Goal: Task Accomplishment & Management: Complete application form

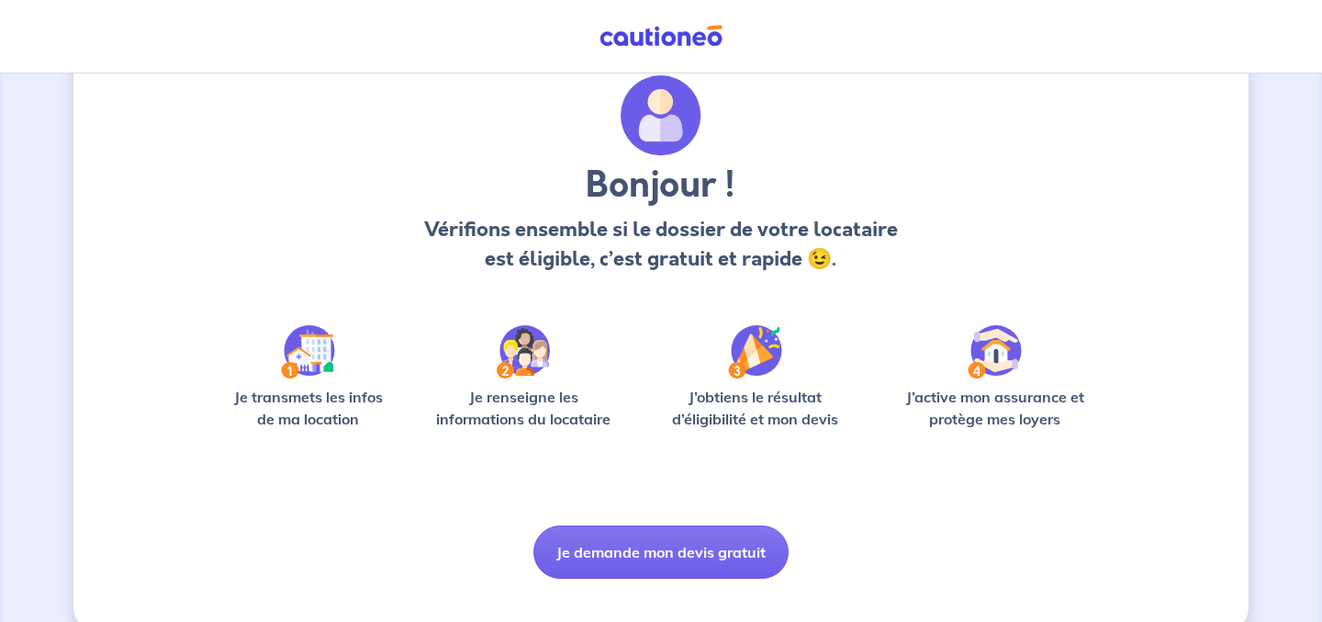
scroll to position [95, 0]
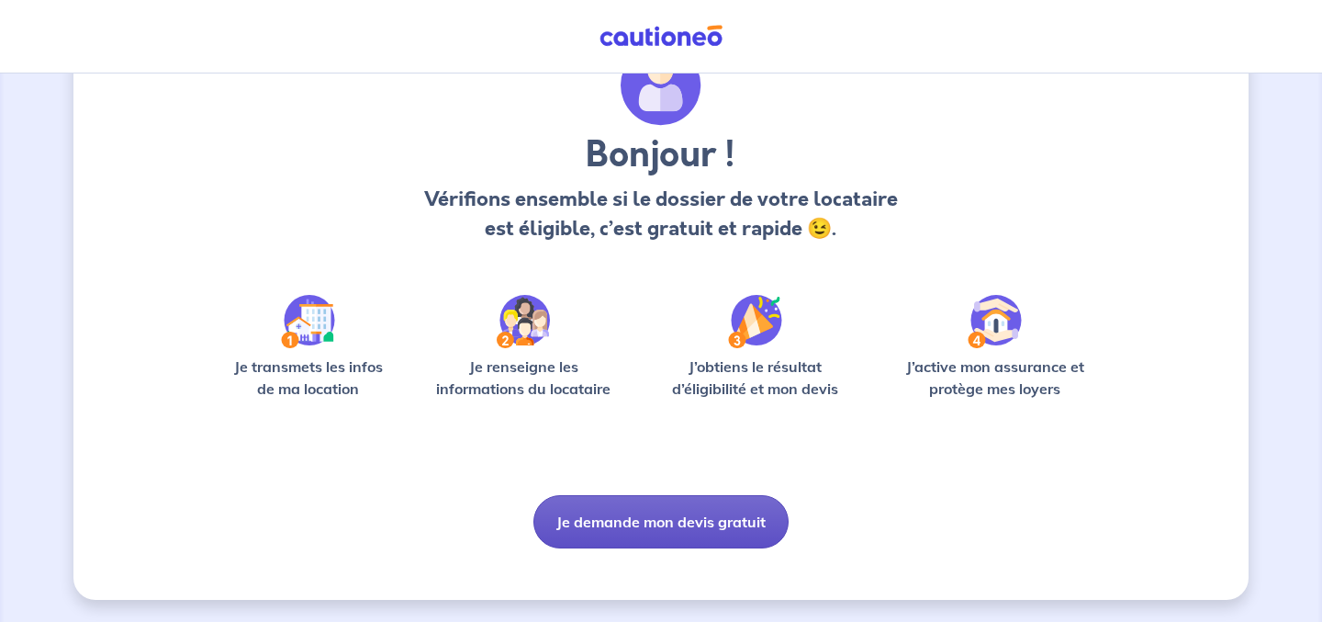
click at [641, 515] on button "Je demande mon devis gratuit" at bounding box center [660, 521] width 255 height 53
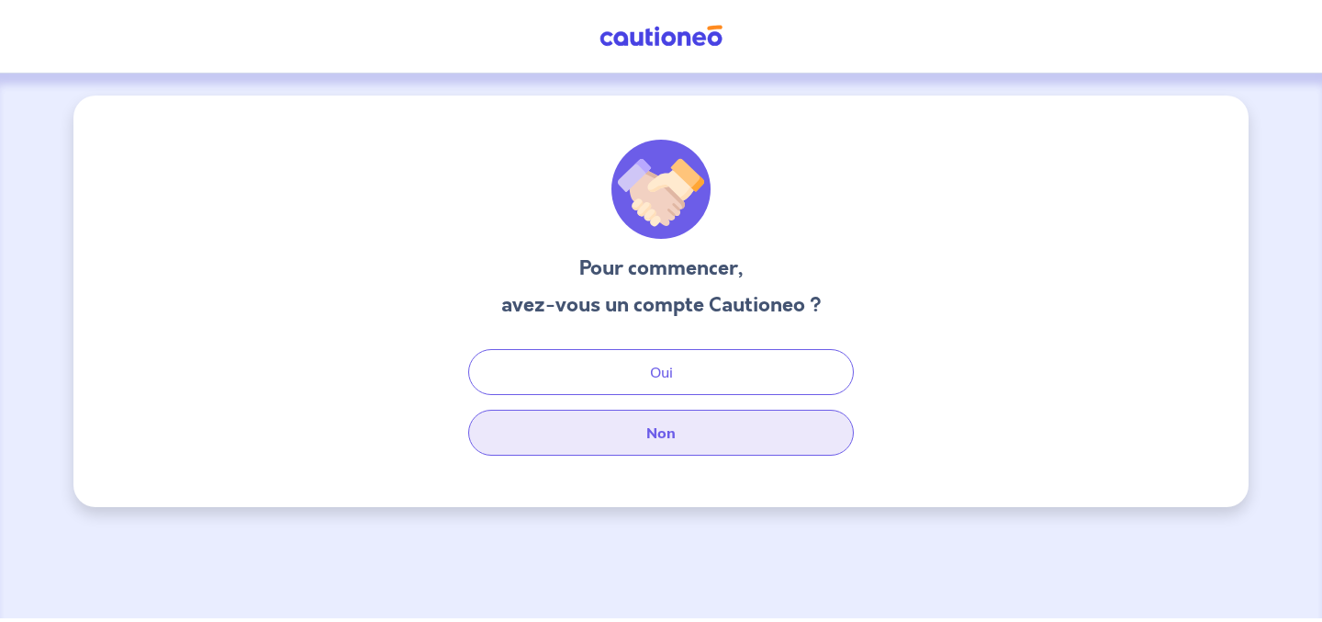
click at [637, 432] on button "Non" at bounding box center [661, 432] width 386 height 46
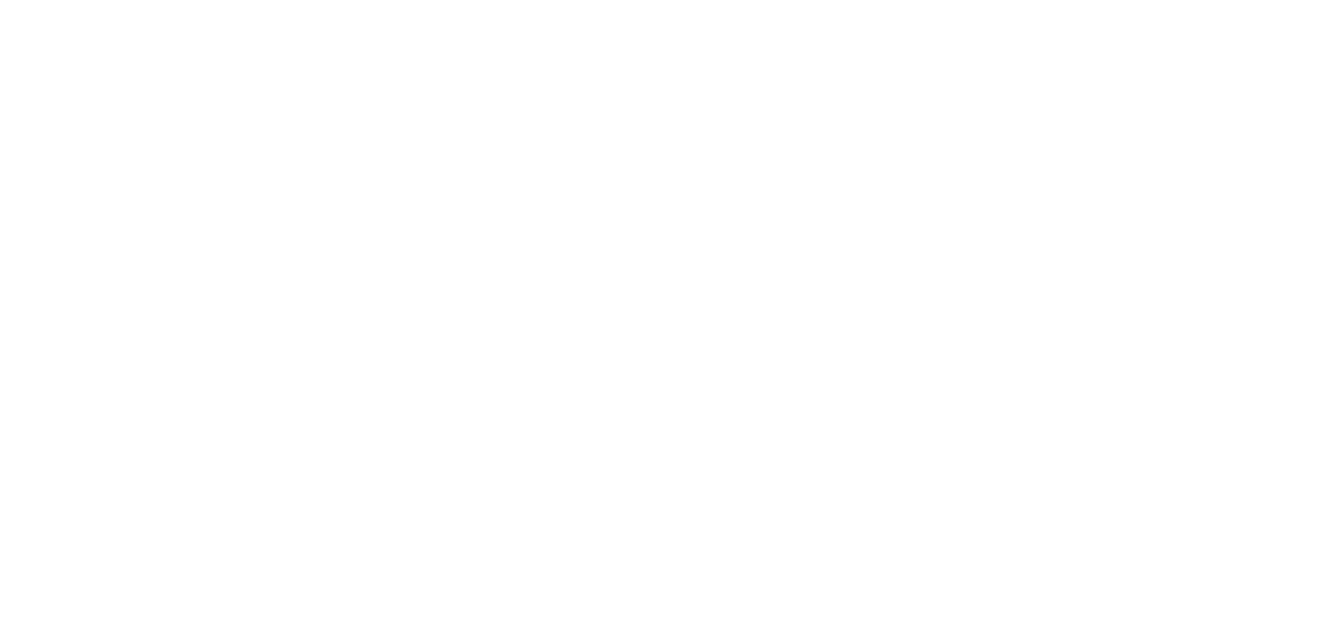
select select "FR"
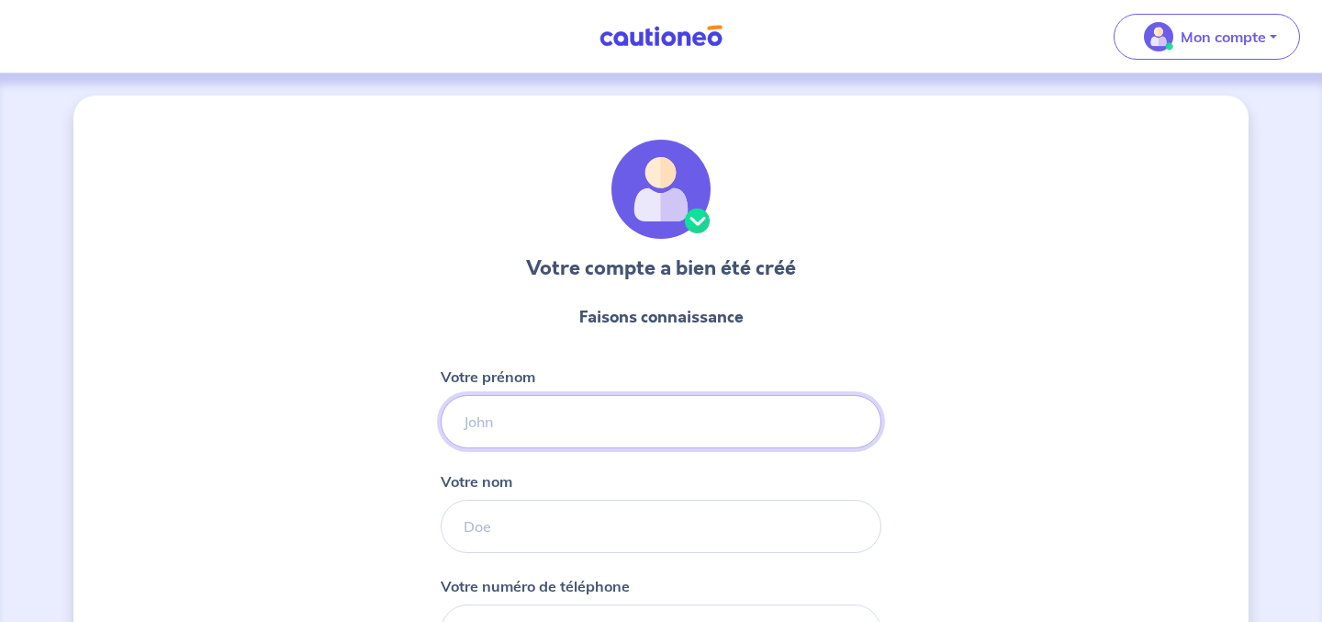
click at [655, 421] on input "Votre prénom" at bounding box center [661, 421] width 441 height 53
type input "Anne-Pauline"
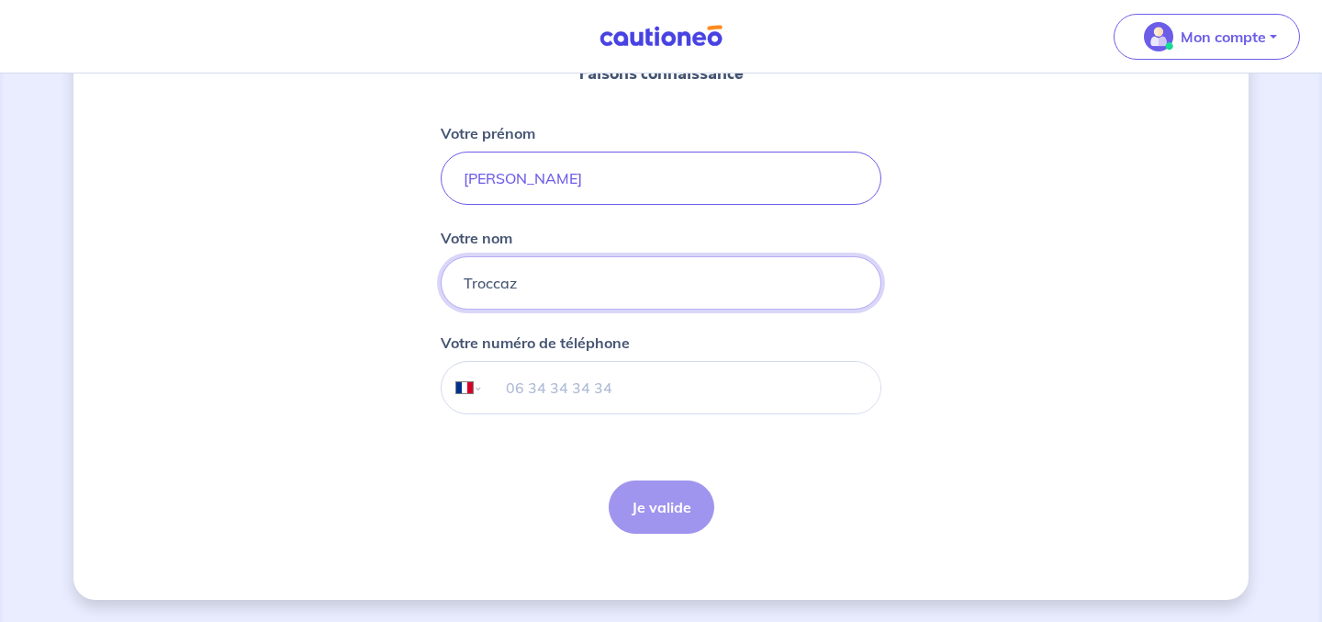
type input "Troccaz"
click at [603, 381] on input "tel" at bounding box center [682, 387] width 397 height 51
type input "06 60 40 17 29"
click at [658, 525] on button "Je valide" at bounding box center [662, 506] width 106 height 53
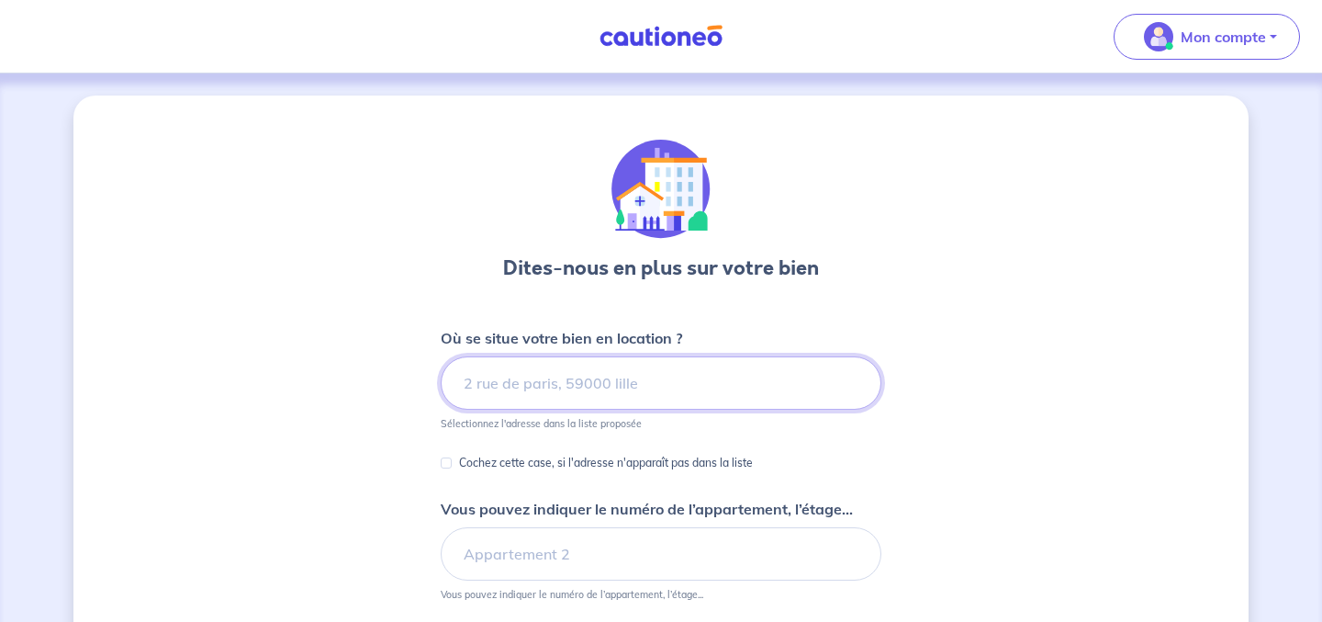
click at [582, 386] on input at bounding box center [661, 382] width 441 height 53
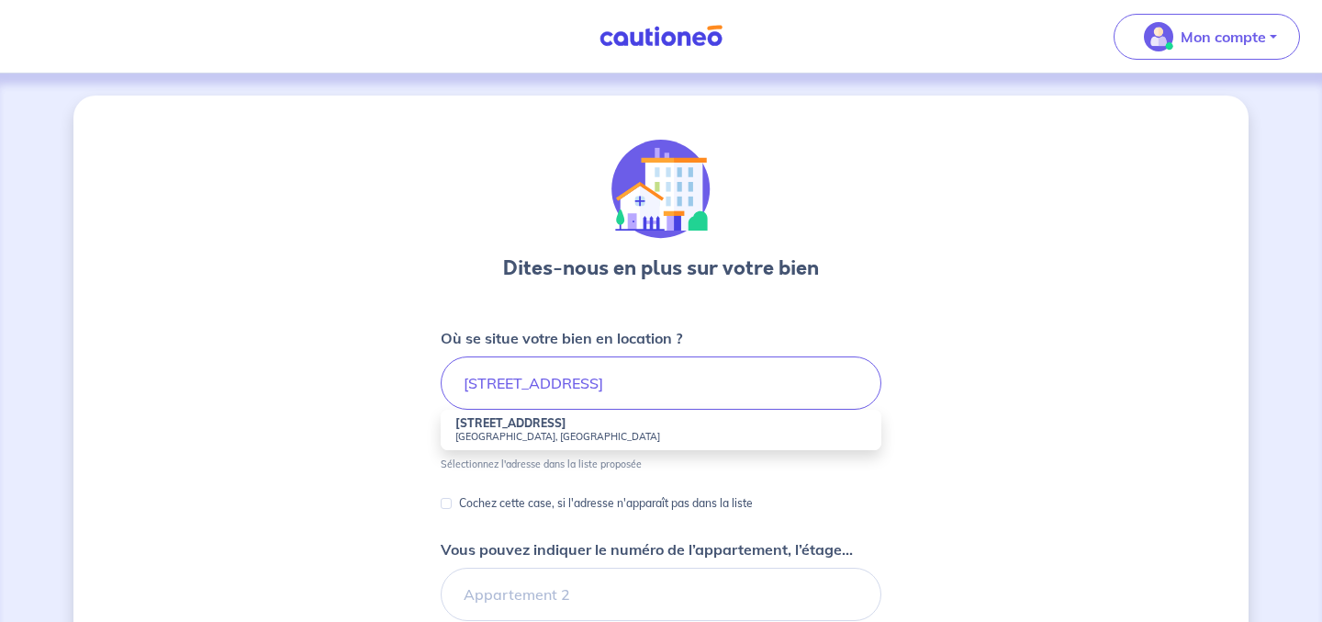
click at [524, 428] on strong "3 Rue de la Cour des Noues" at bounding box center [510, 423] width 111 height 14
type input "3 Rue de la Cour des Noues, Paris, France"
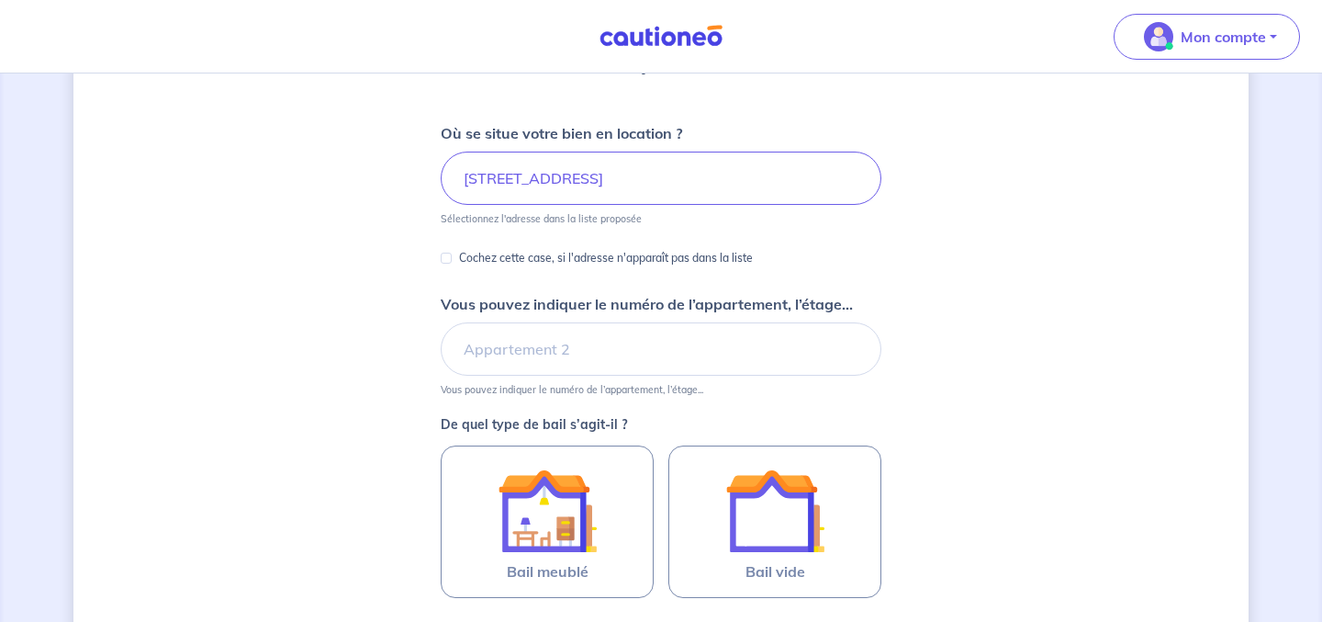
scroll to position [207, 0]
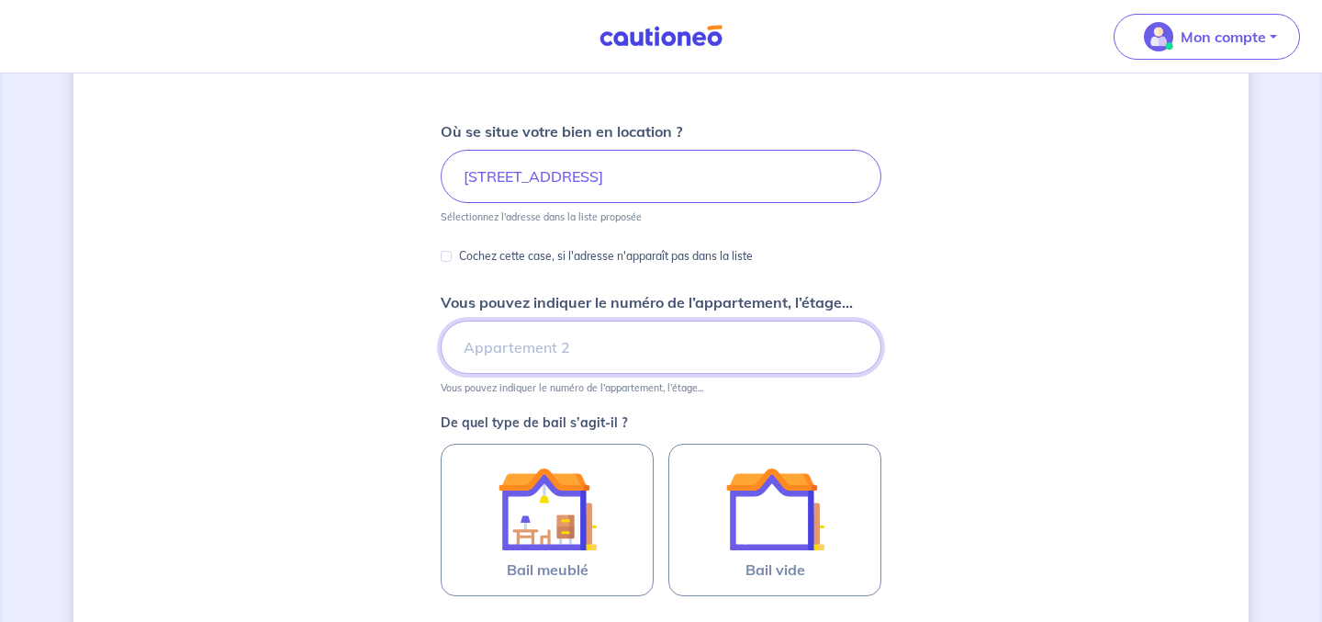
click at [558, 332] on input "Vous pouvez indiquer le numéro de l’appartement, l’étage..." at bounding box center [661, 346] width 441 height 53
type input "Deuxième étage"
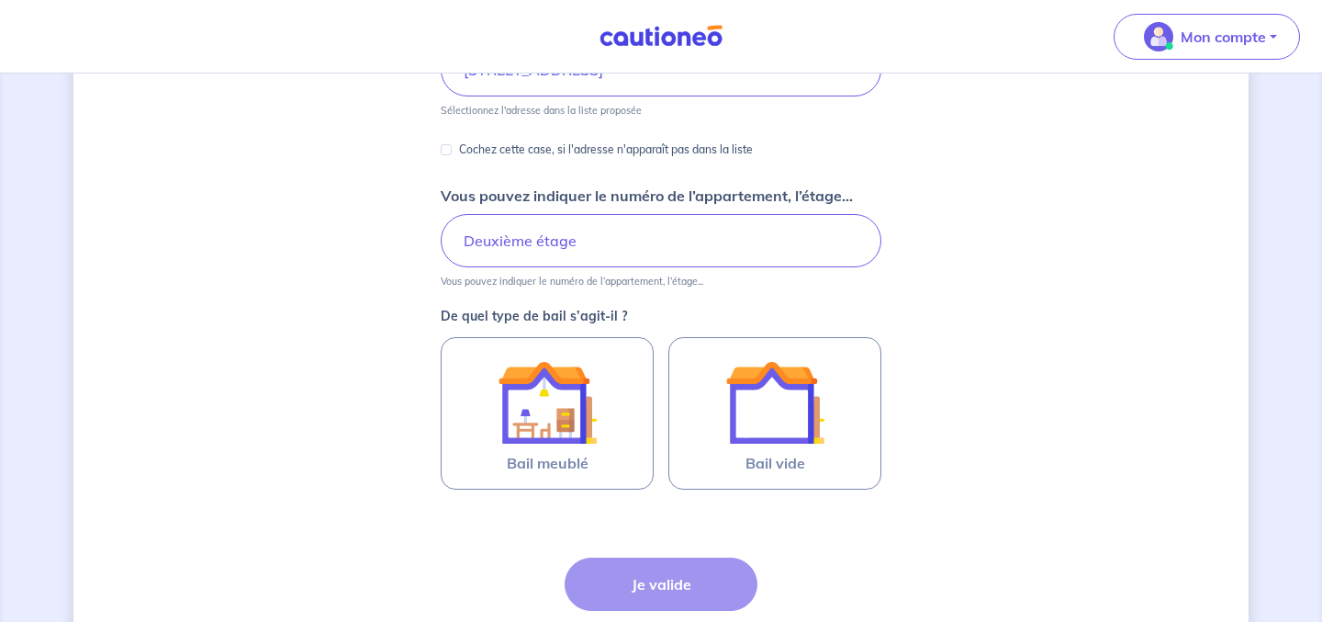
scroll to position [336, 0]
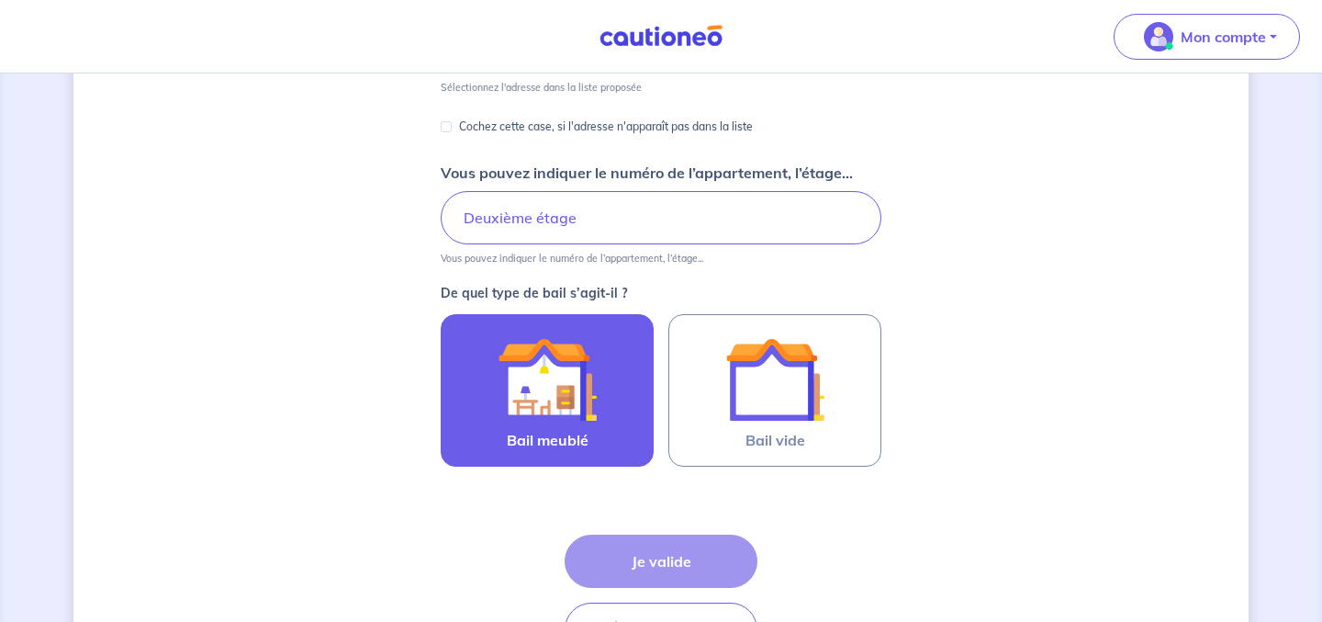
click at [539, 378] on img at bounding box center [547, 379] width 99 height 99
click at [0, 0] on input "Bail meublé" at bounding box center [0, 0] width 0 height 0
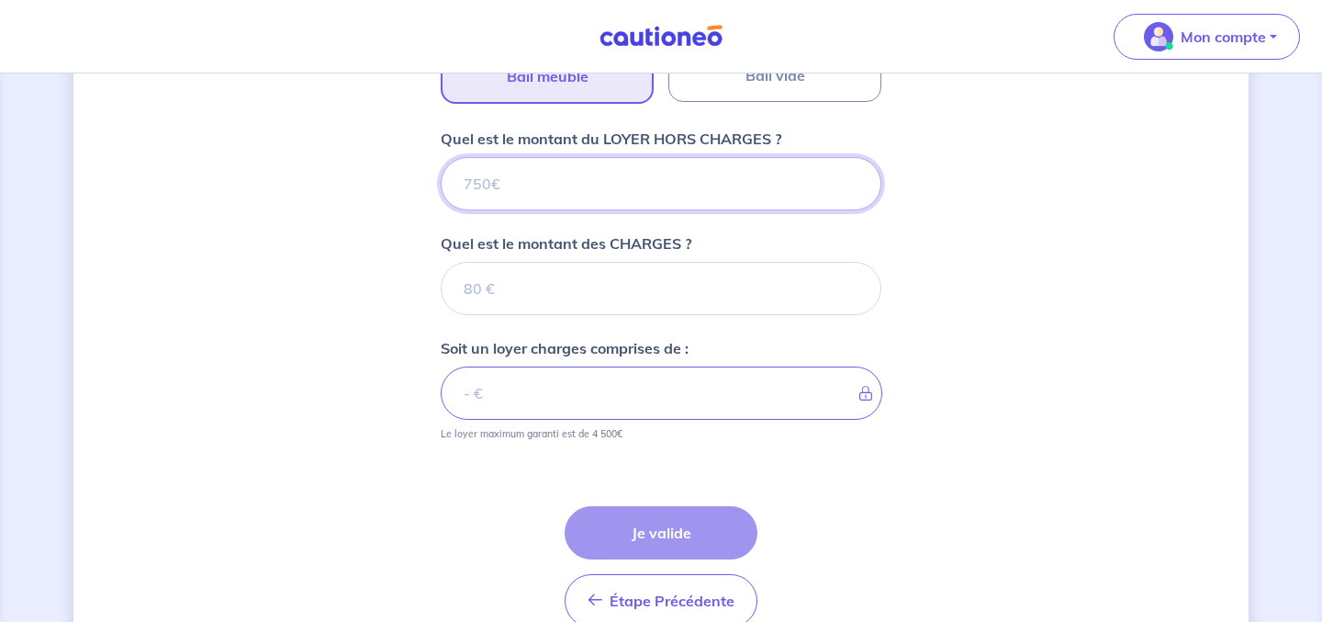
scroll to position [694, 0]
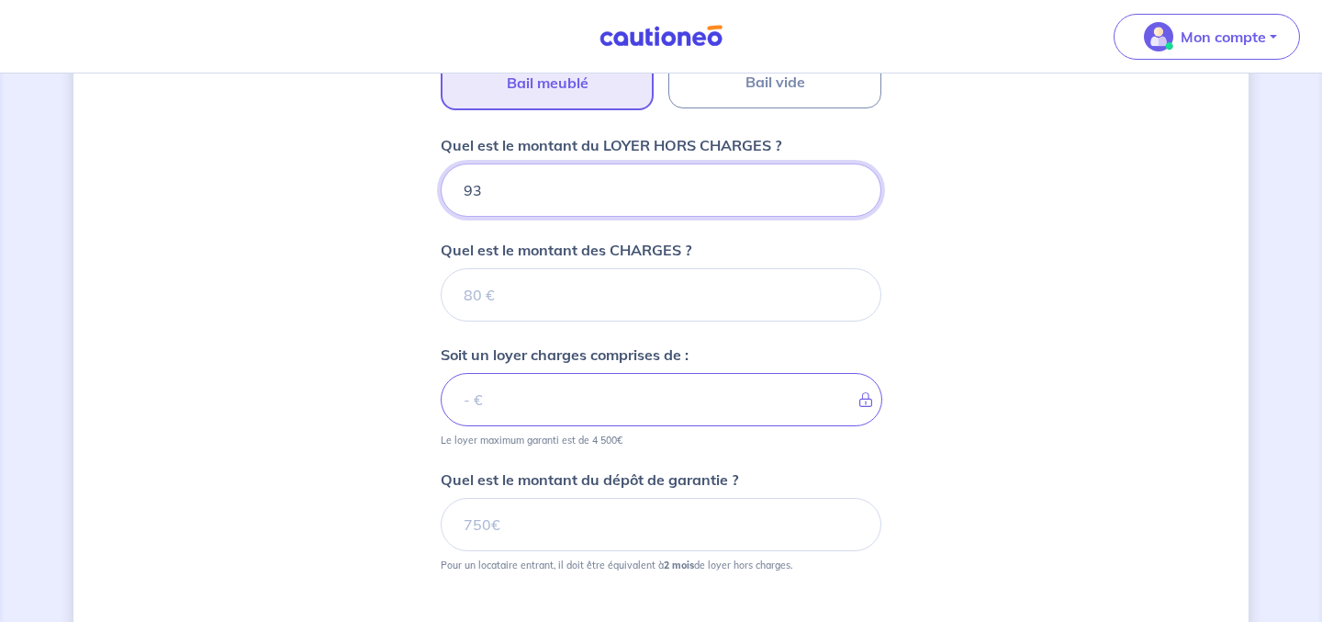
type input "930"
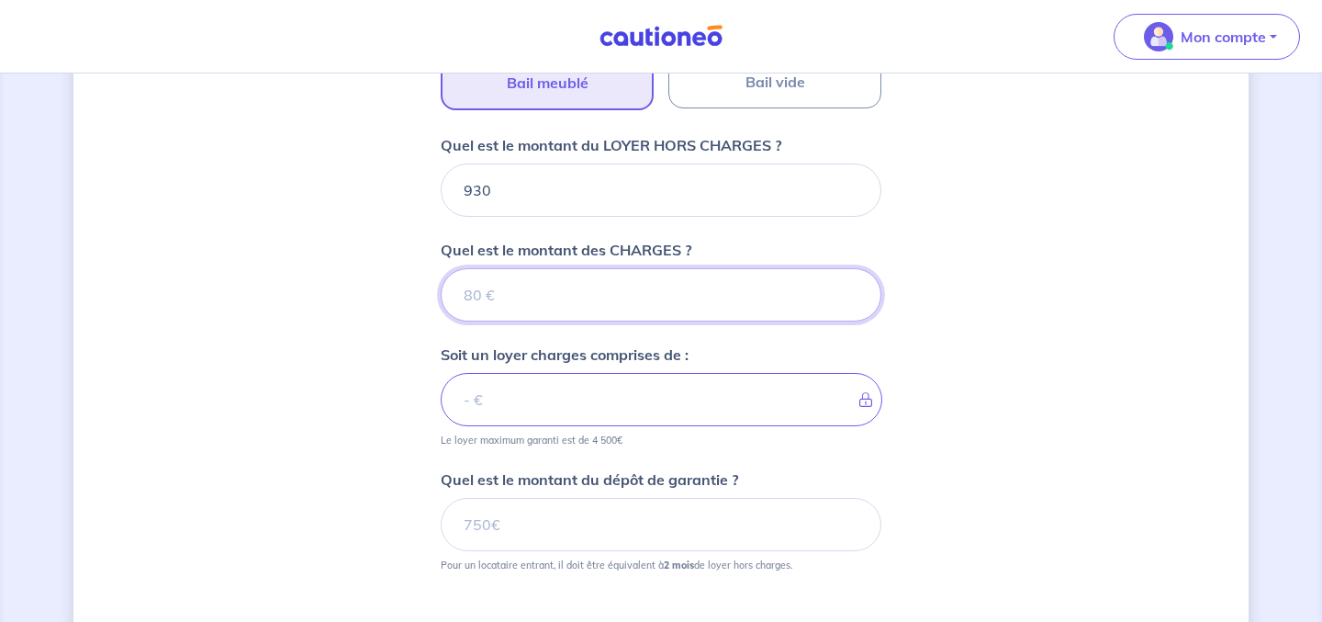
click at [553, 279] on input "Quel est le montant des CHARGES ?" at bounding box center [661, 294] width 441 height 53
type input "220"
type input "1150"
type input "220"
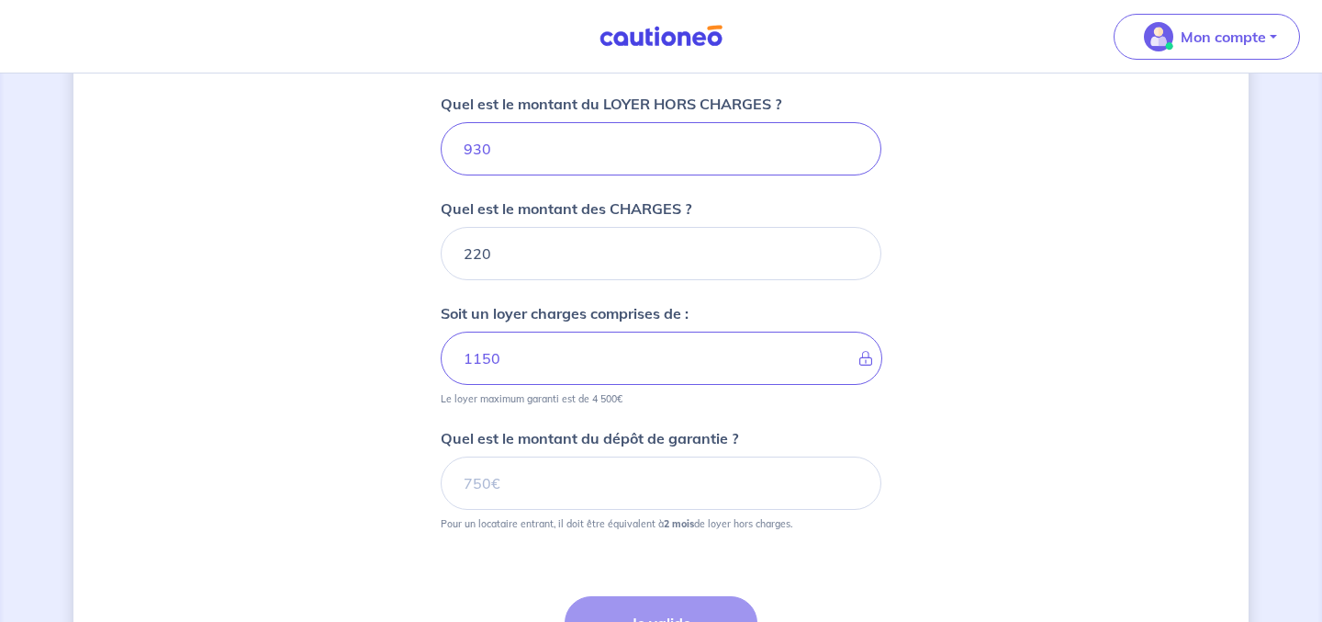
scroll to position [752, 0]
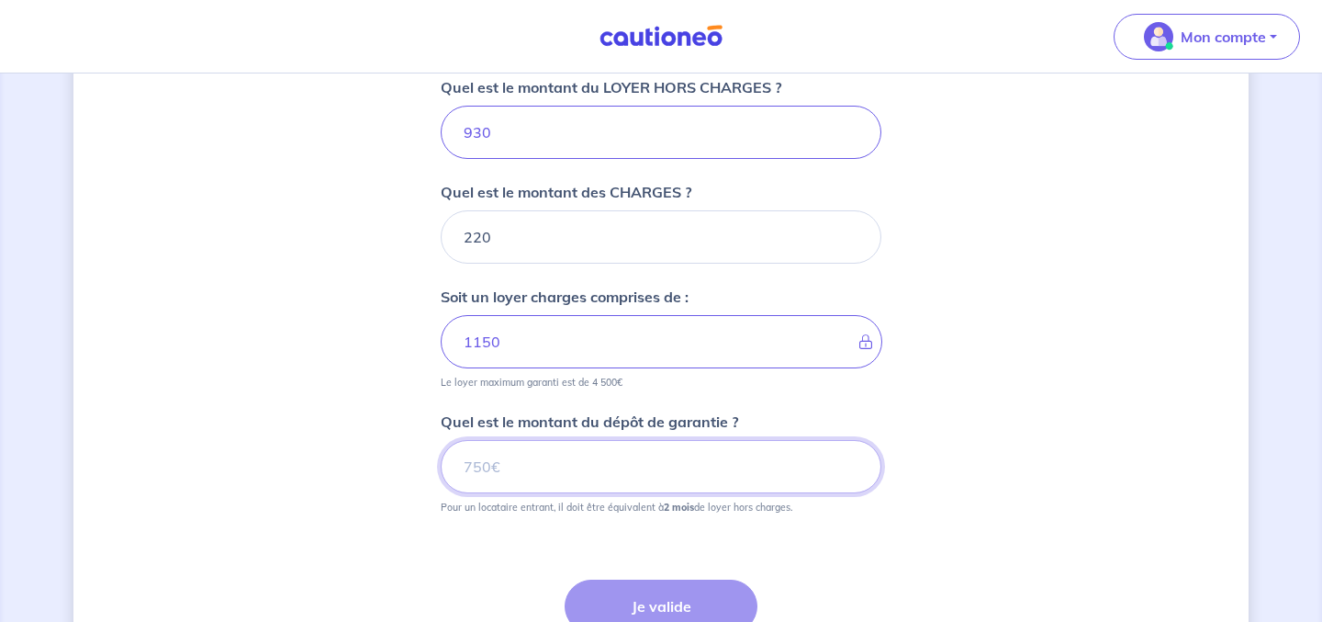
click at [554, 455] on input "Quel est le montant du dépôt de garantie ?" at bounding box center [661, 466] width 441 height 53
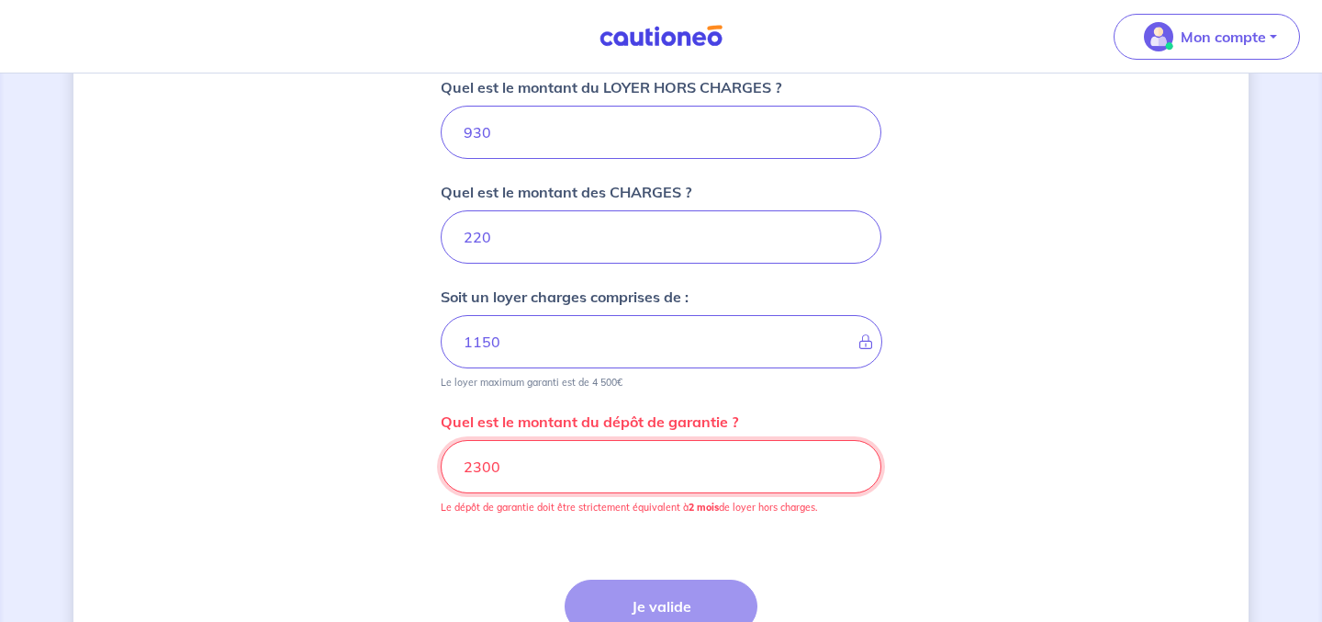
click at [485, 461] on input "2300" at bounding box center [661, 466] width 441 height 53
click at [365, 441] on div "Dites-nous en plus sur votre bien Où se situe votre bien en location ? 3 Rue de…" at bounding box center [660, 55] width 1175 height 1423
click at [509, 441] on input "2300" at bounding box center [661, 466] width 441 height 53
click at [523, 462] on input "2300" at bounding box center [661, 466] width 441 height 53
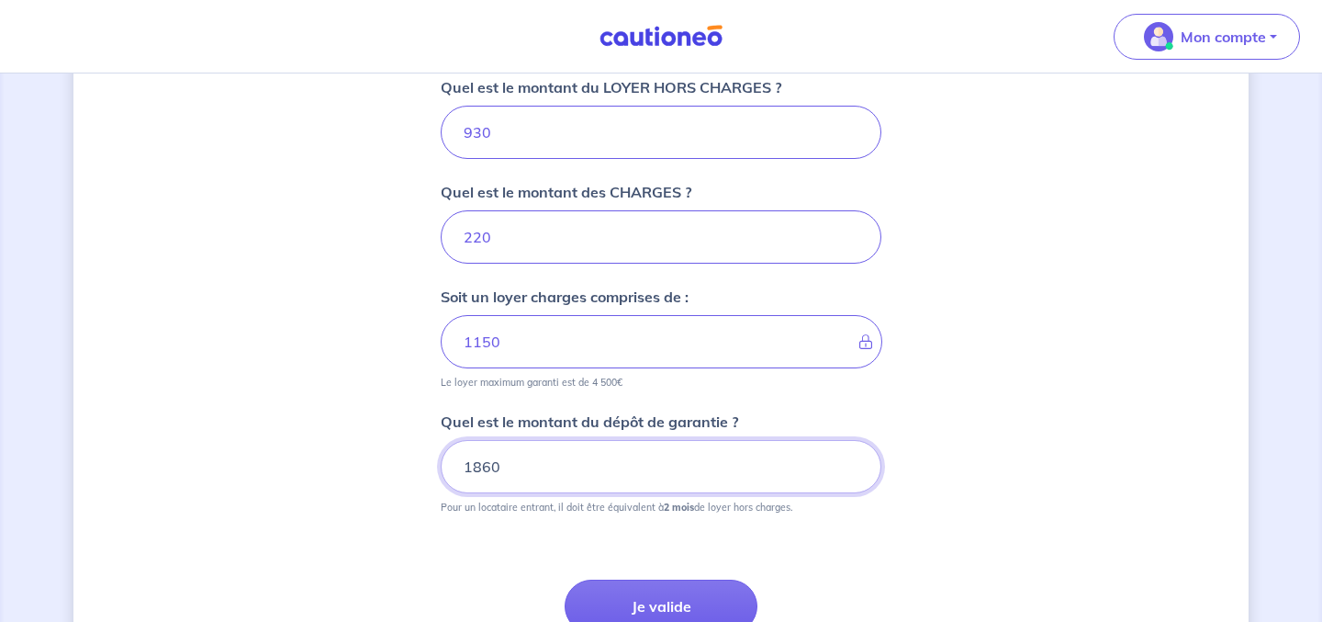
type input "1860"
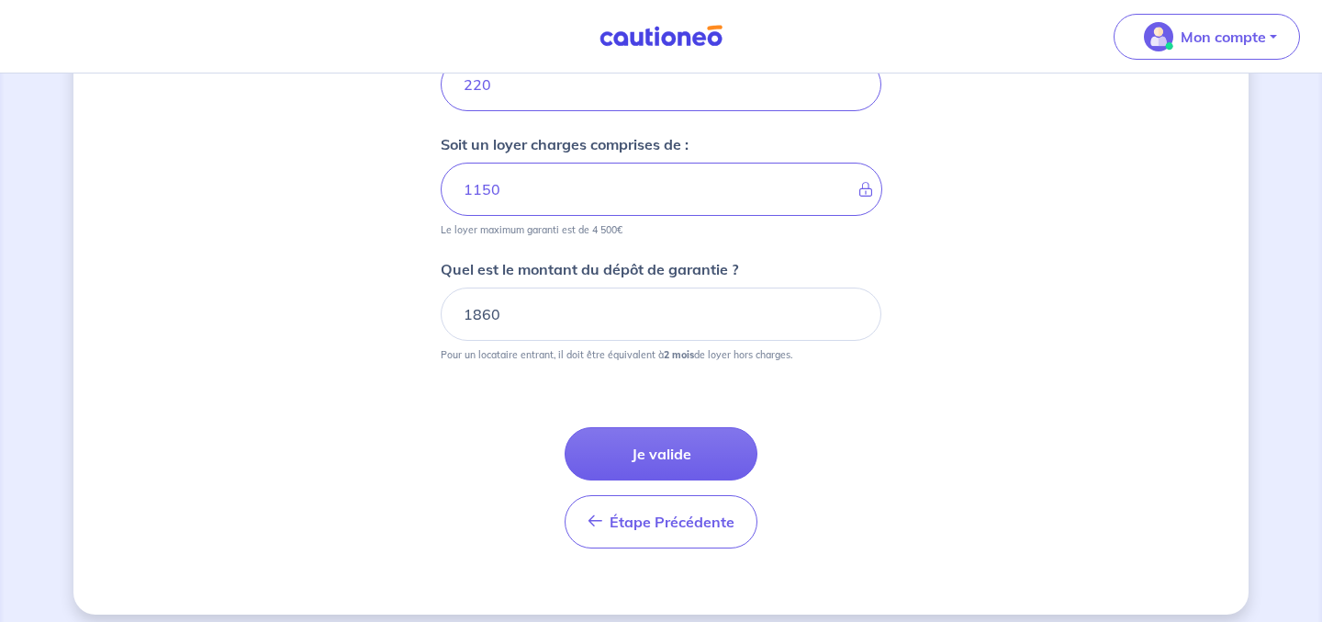
scroll to position [919, 0]
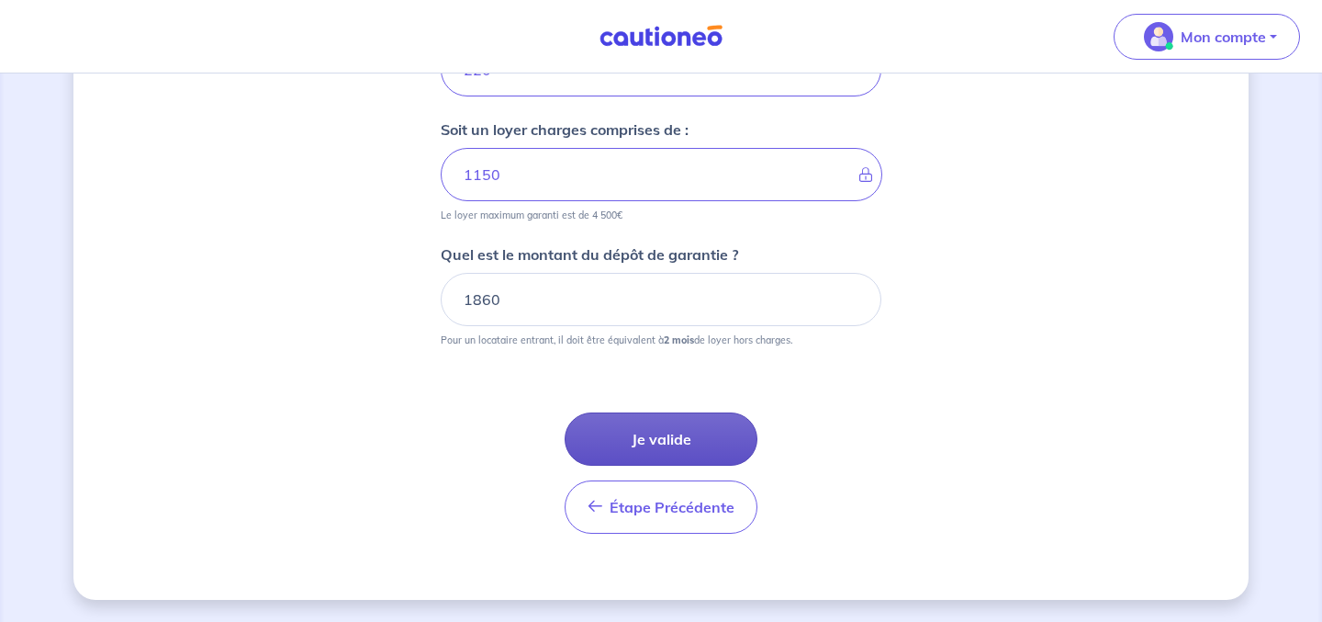
click at [690, 442] on button "Je valide" at bounding box center [661, 438] width 193 height 53
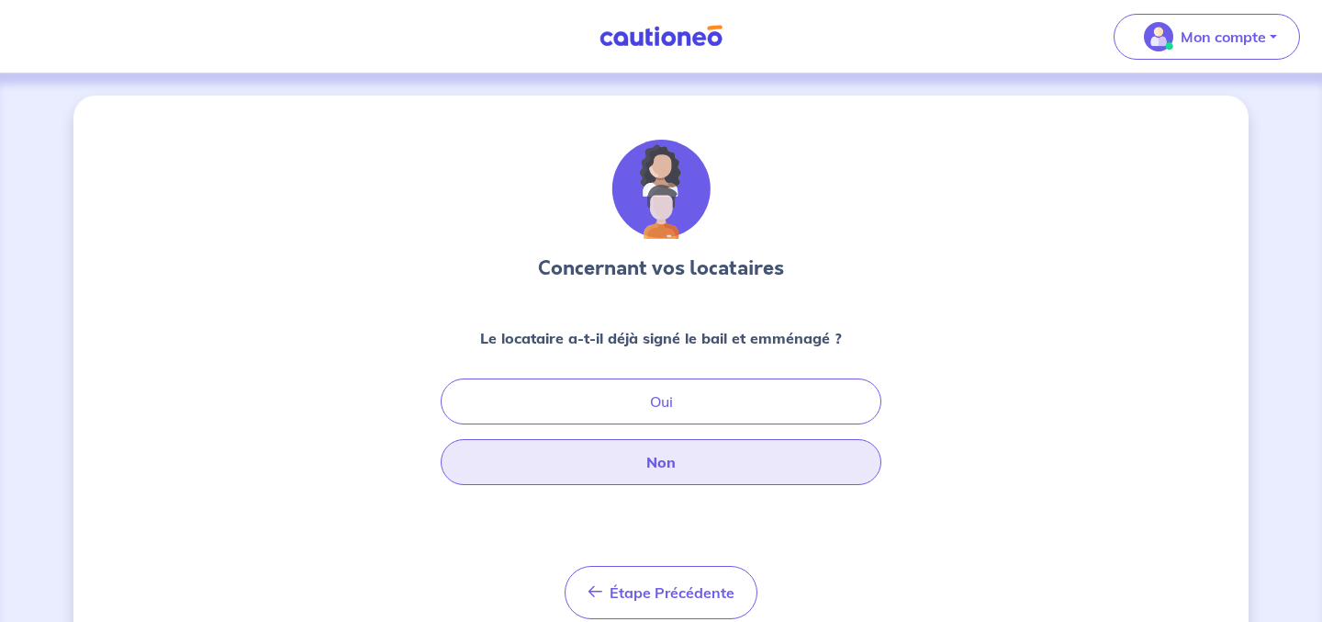
click at [689, 456] on button "Non" at bounding box center [661, 462] width 441 height 46
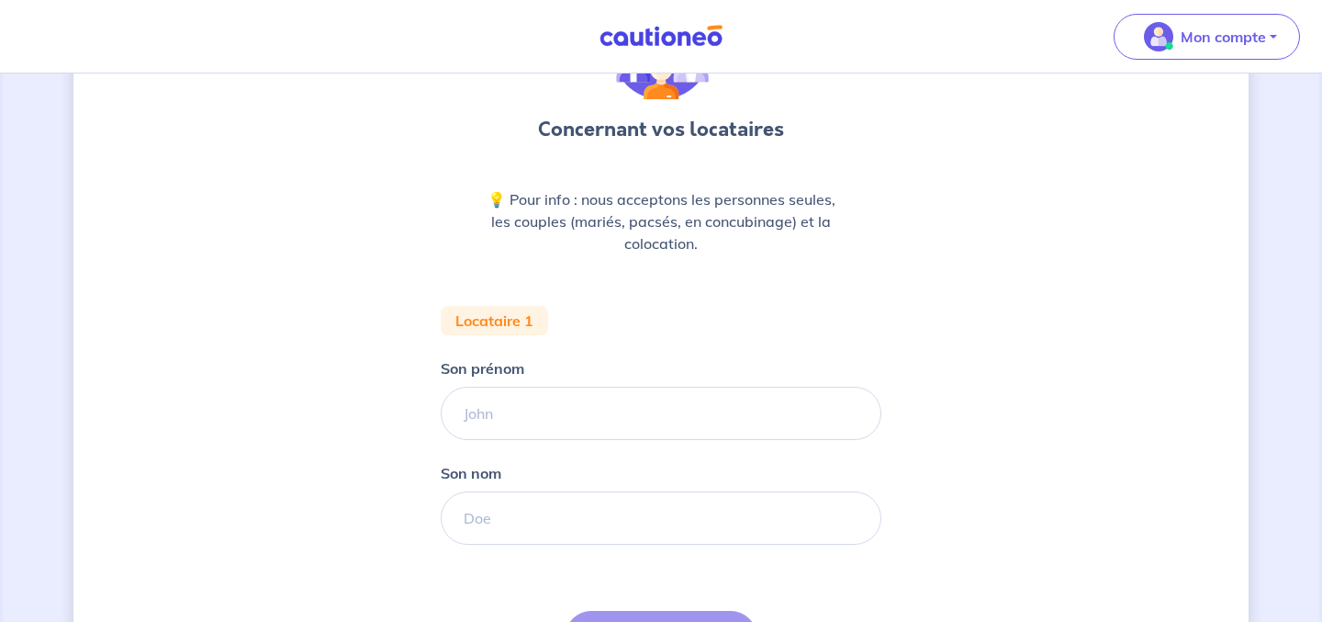
scroll to position [145, 0]
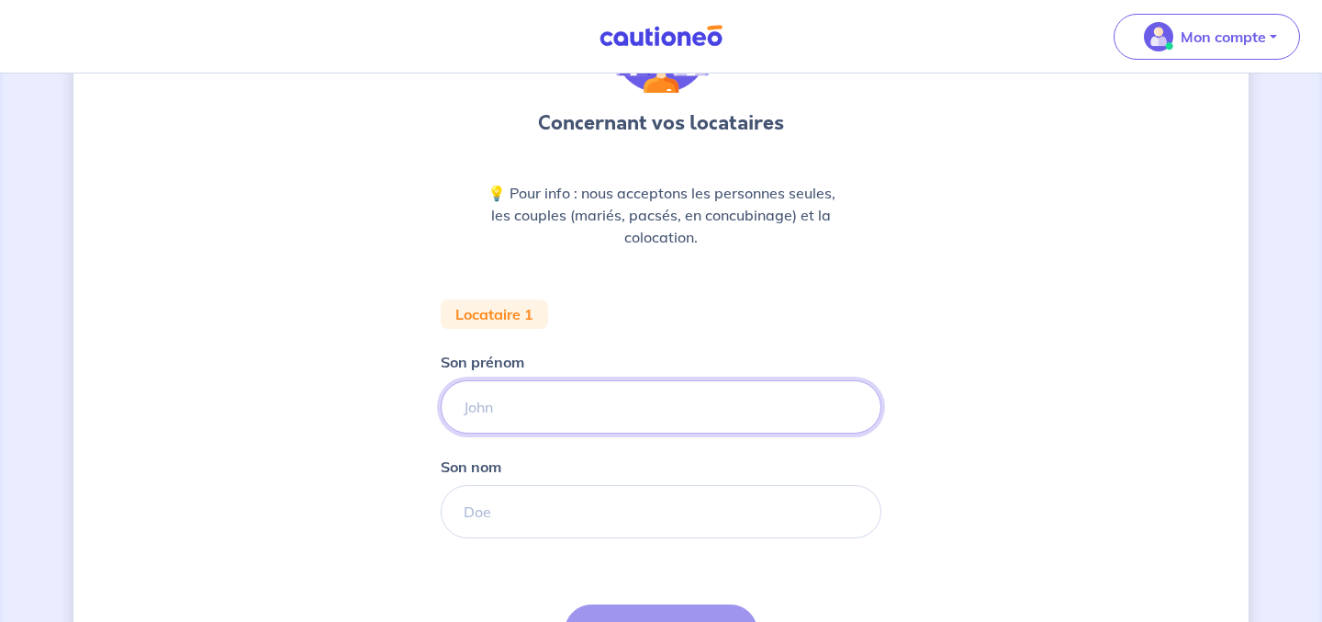
click at [606, 419] on input "Son prénom" at bounding box center [661, 406] width 441 height 53
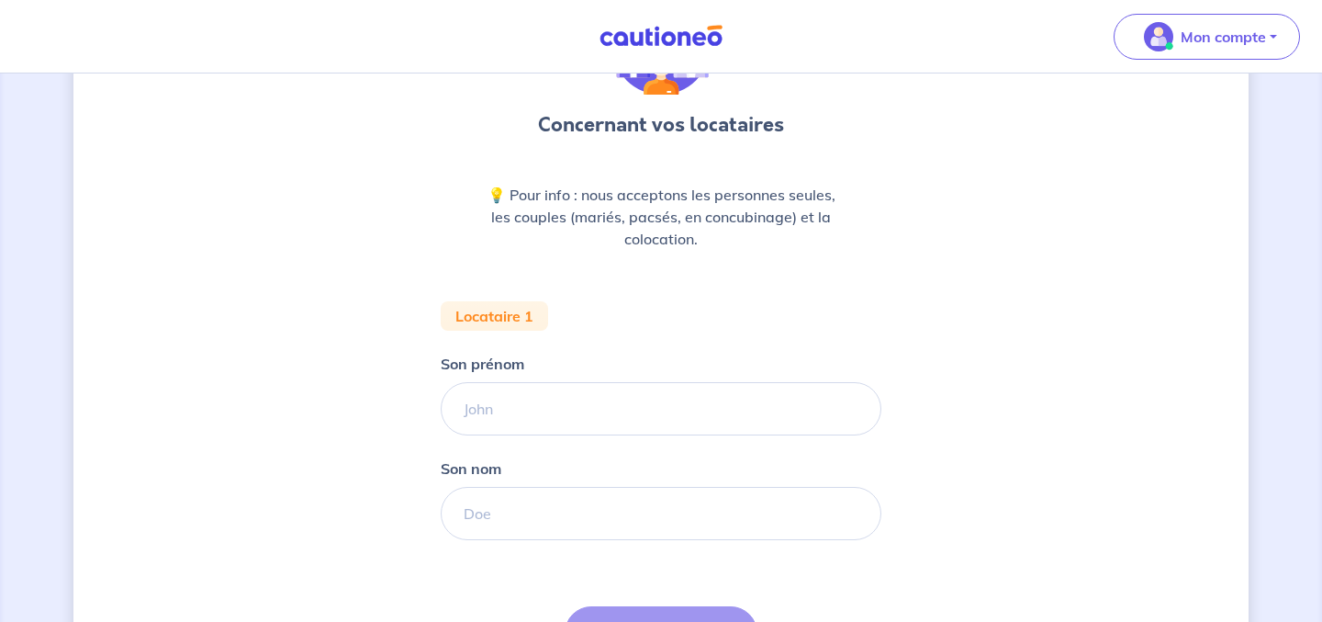
scroll to position [197, 0]
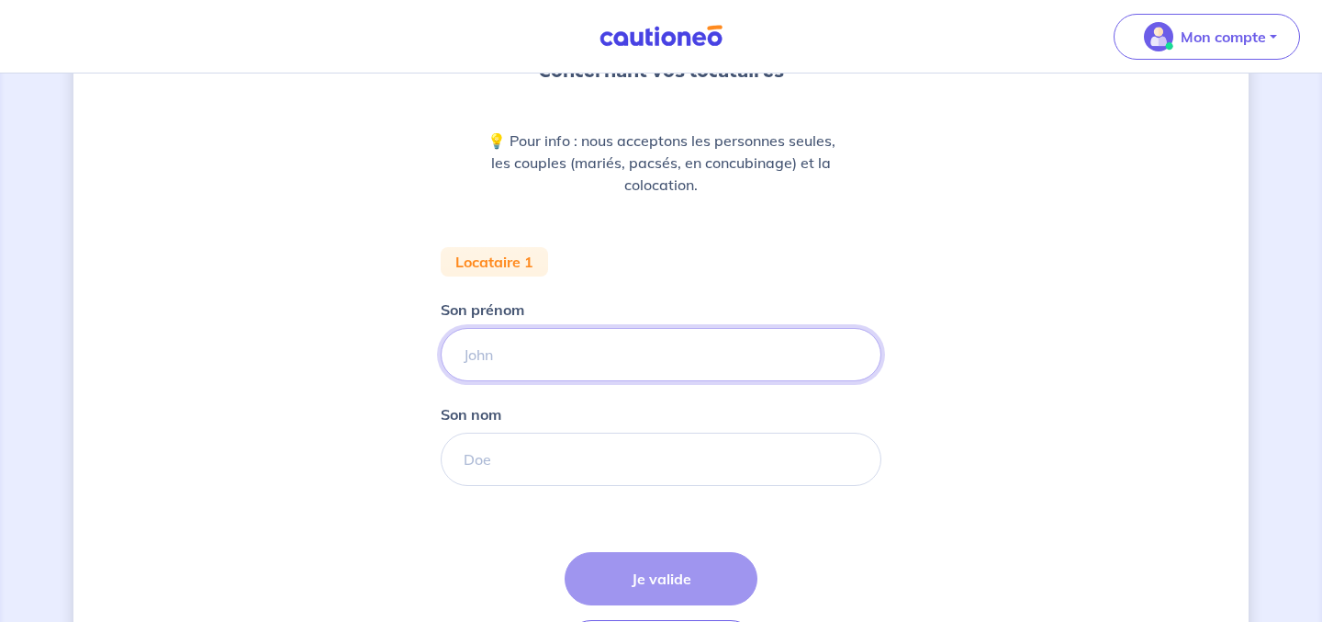
click at [536, 355] on input "Son prénom" at bounding box center [661, 354] width 441 height 53
type input "John"
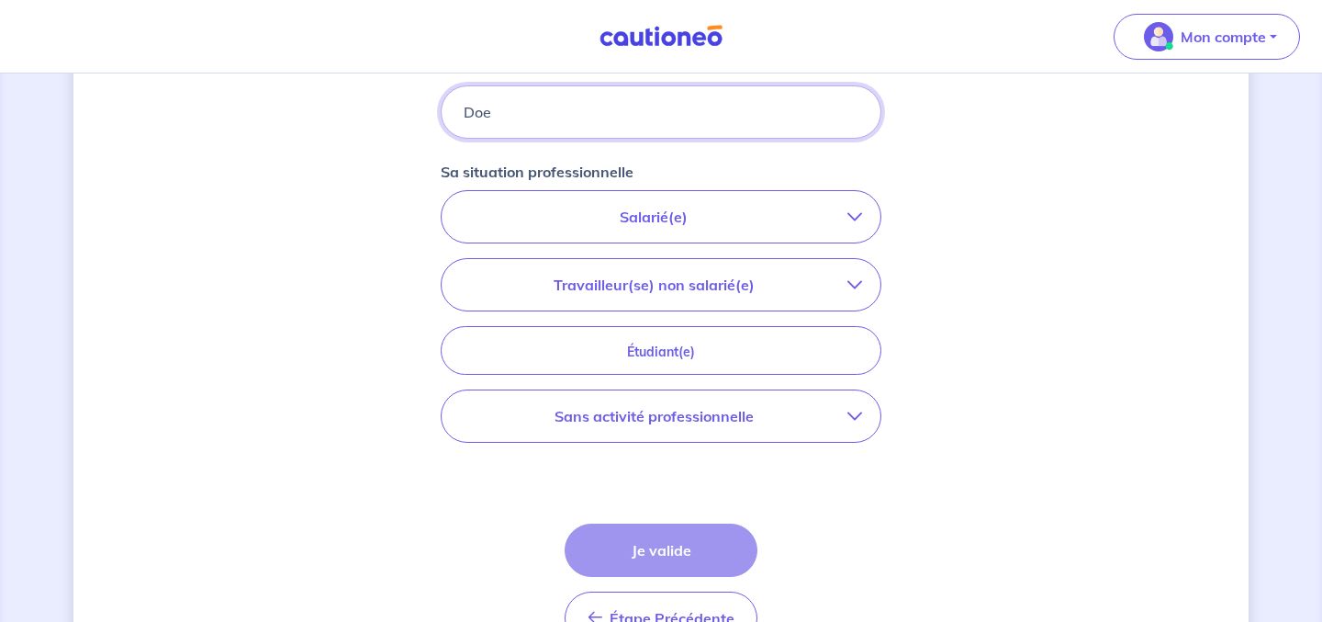
scroll to position [538, 0]
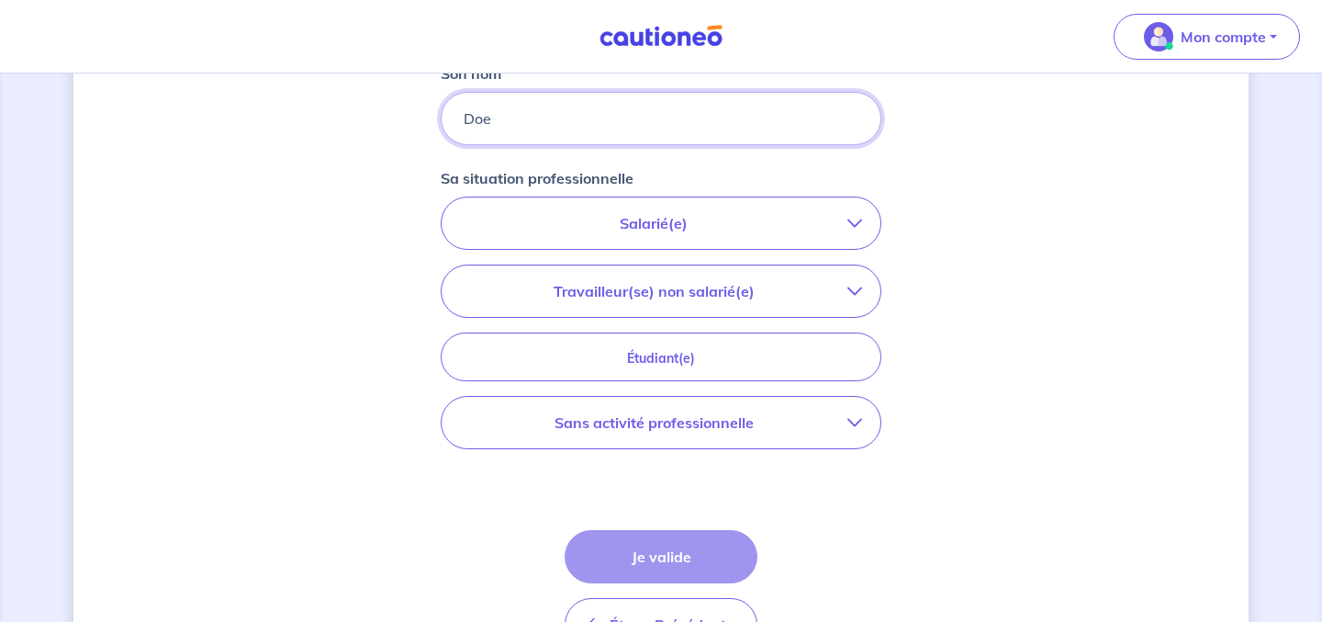
type input "Doe"
click at [703, 311] on button "Travailleur(se) non salarié(e)" at bounding box center [661, 290] width 439 height 51
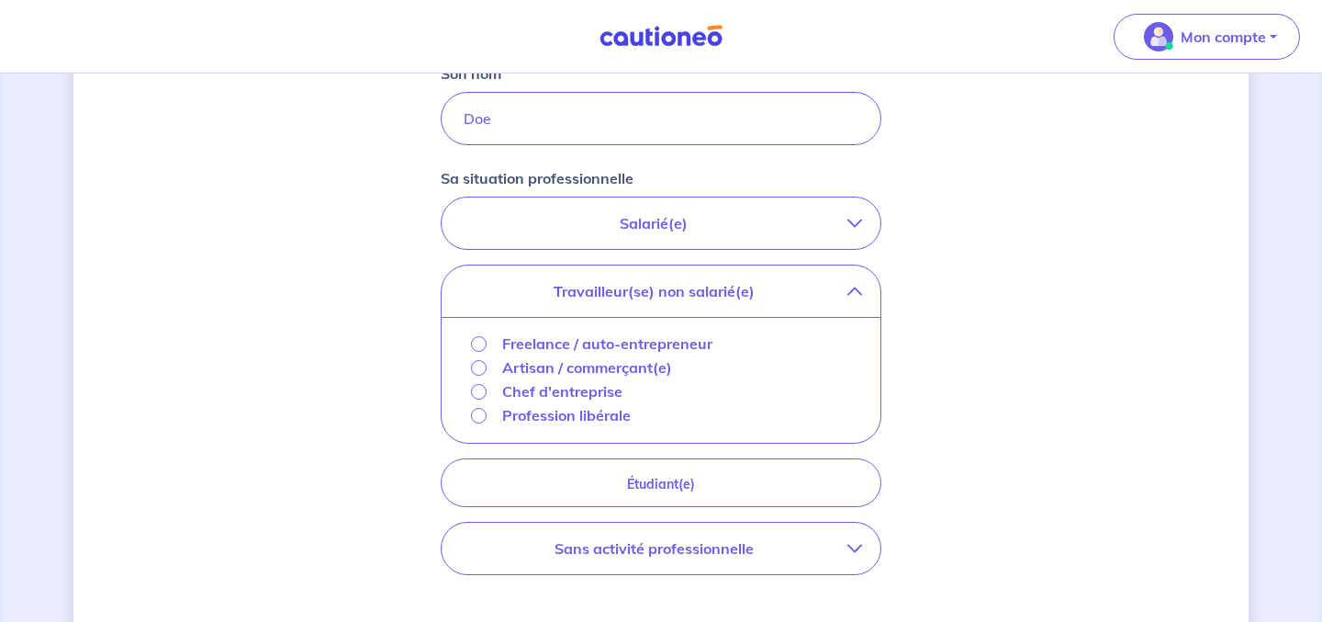
click at [384, 379] on div "Concernant vos locataires 💡 Pour info : nous acceptons les personnes seules, le…" at bounding box center [660, 200] width 1175 height 1285
